Goal: Find specific page/section: Find specific page/section

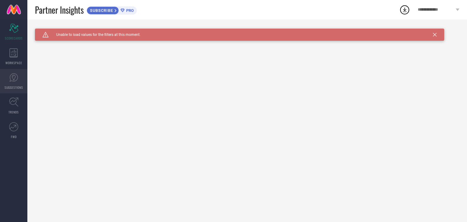
click at [0, 81] on link "SUGGESTIONS" at bounding box center [13, 81] width 27 height 24
